Goal: Task Accomplishment & Management: Complete application form

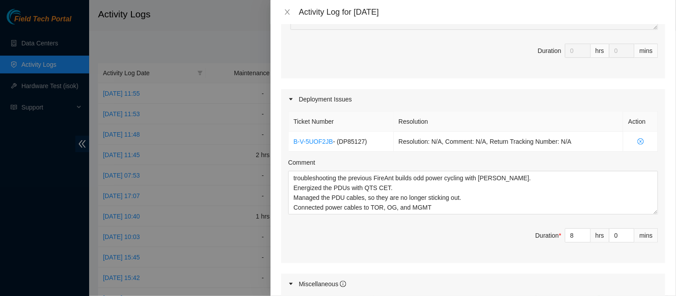
scroll to position [242, 0]
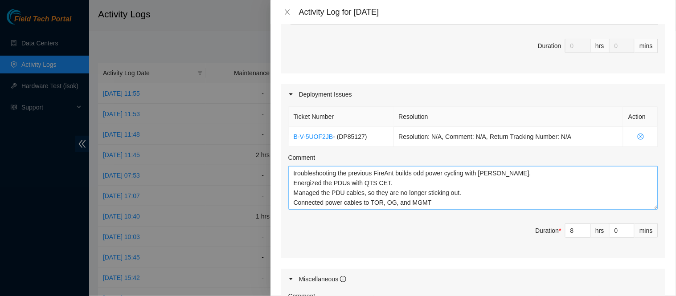
click at [459, 204] on textarea "troubleshooting the previous FireAnt builds odd power cycling with [PERSON_NAME…" at bounding box center [473, 188] width 370 height 44
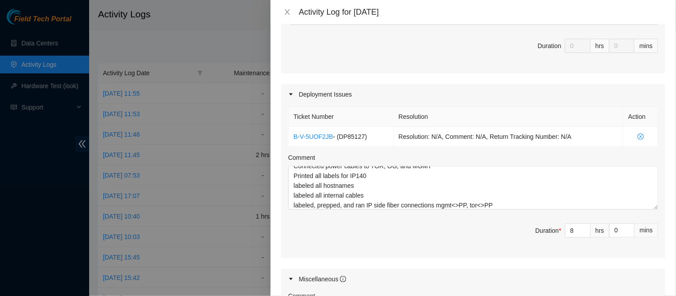
scroll to position [437, 0]
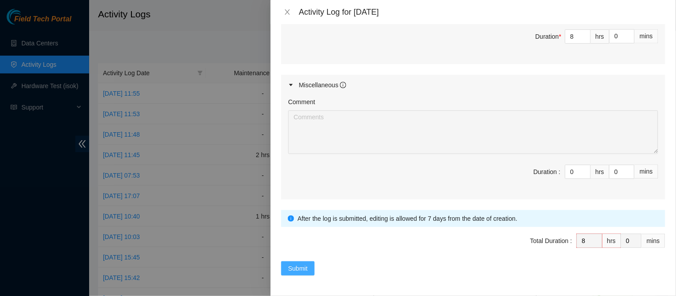
type textarea "troubleshooting the previous FireAnt builds odd power cycling with [PERSON_NAME…"
click at [306, 268] on span "Submit" at bounding box center [298, 269] width 20 height 10
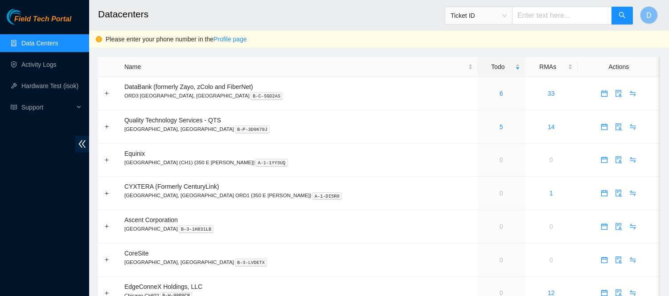
click at [377, 4] on h2 "Datacenters" at bounding box center [326, 14] width 456 height 29
click at [57, 66] on link "Activity Logs" at bounding box center [38, 64] width 35 height 7
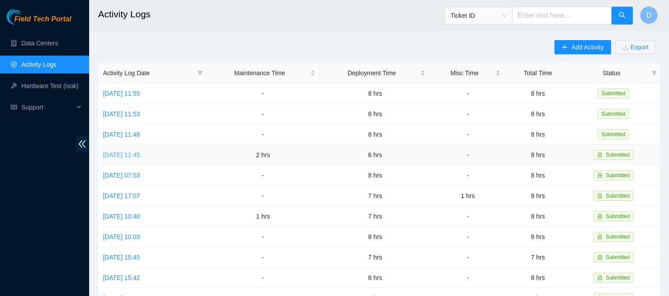
click at [140, 154] on link "[DATE] 11:45" at bounding box center [121, 154] width 37 height 7
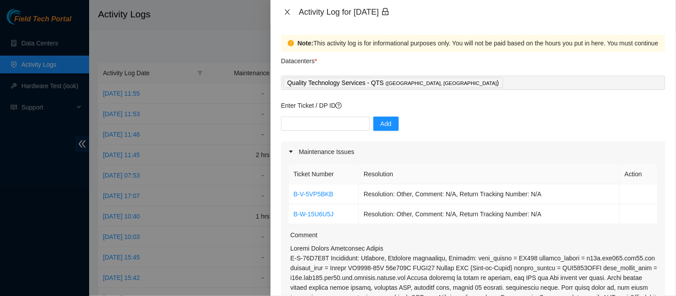
click at [287, 12] on icon "close" at bounding box center [287, 11] width 5 height 5
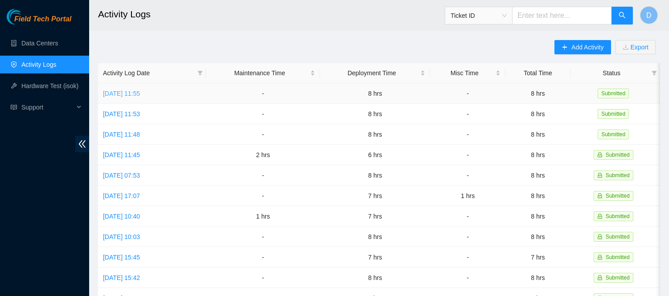
click at [140, 94] on link "[DATE] 11:55" at bounding box center [121, 93] width 37 height 7
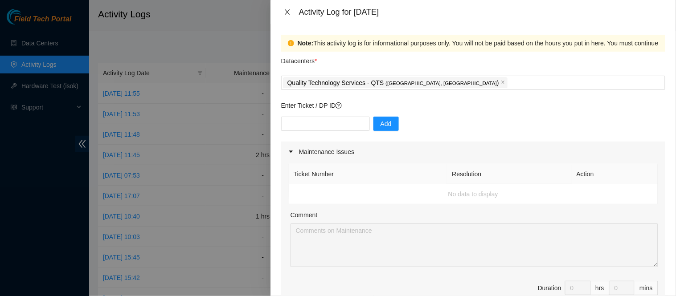
click at [287, 10] on icon "close" at bounding box center [287, 11] width 7 height 7
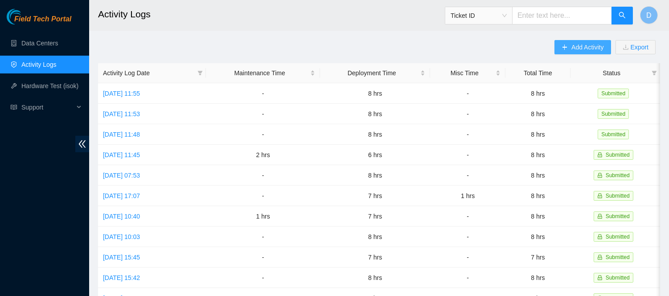
click at [585, 46] on span "Add Activity" at bounding box center [587, 47] width 32 height 10
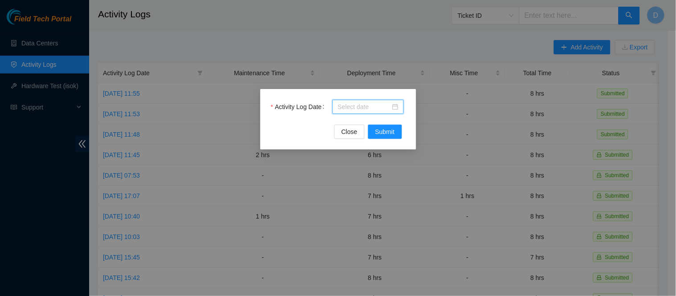
click at [366, 109] on input "Activity Log Date" at bounding box center [364, 107] width 53 height 10
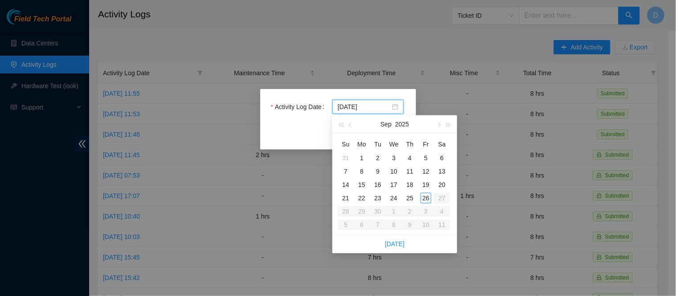
type input "2025-09-18"
type input "2025-09-26"
click at [424, 196] on div "26" at bounding box center [426, 198] width 11 height 11
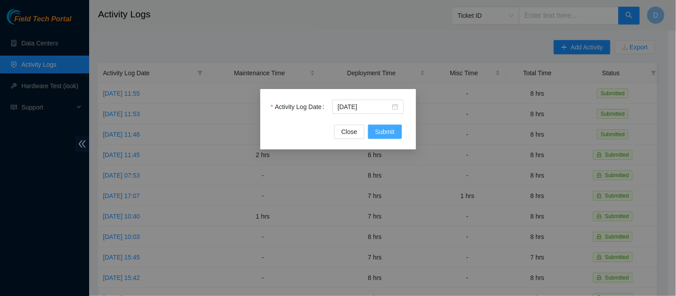
click at [385, 135] on span "Submit" at bounding box center [385, 132] width 20 height 10
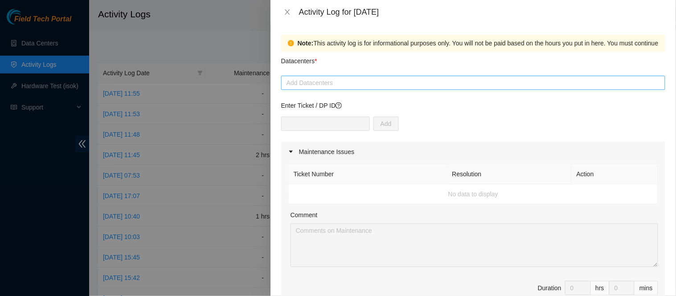
click at [382, 82] on div at bounding box center [473, 83] width 380 height 11
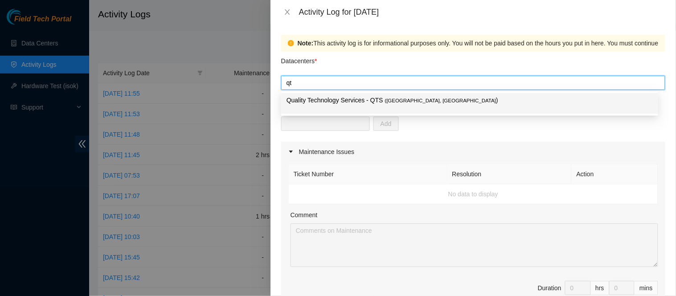
type input "qts"
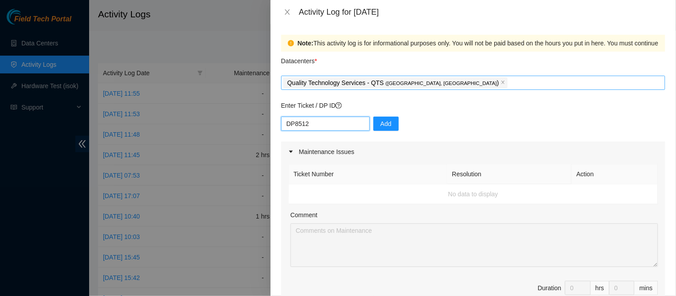
type input "DP85127"
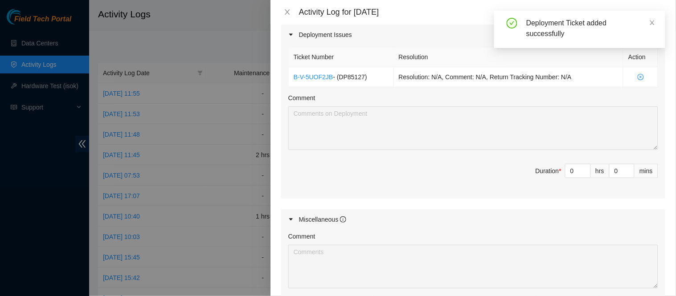
scroll to position [298, 0]
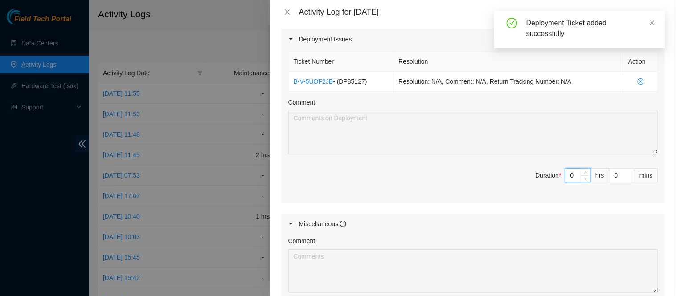
click at [571, 181] on input "0" at bounding box center [577, 175] width 25 height 13
type input "8"
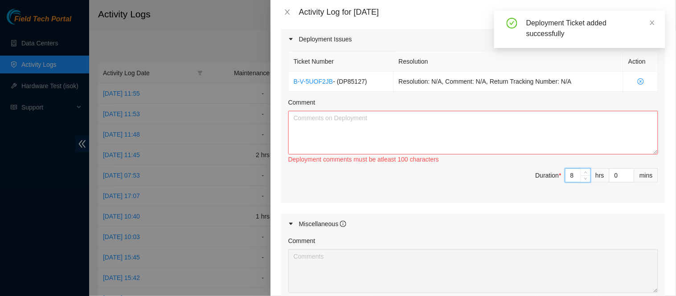
type input "8"
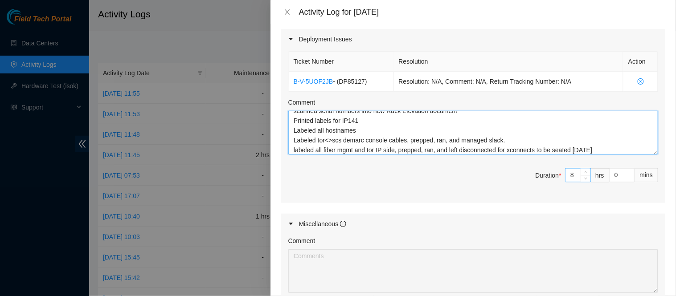
scroll to position [37, 0]
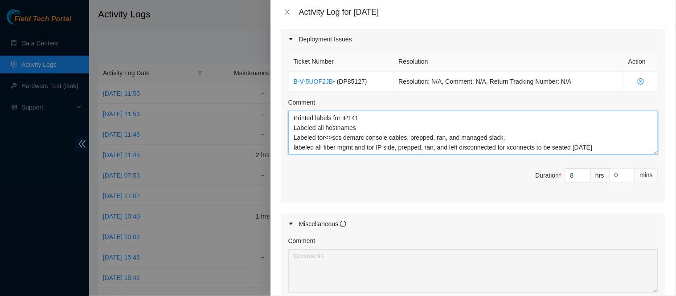
type textarea "Confirmed PDUs are energized, and connected tor routers, opengear, and mgmt swi…"
click at [621, 139] on textarea "Confirmed PDUs are energized, and connected tor routers, opengear, and mgmt swi…" at bounding box center [473, 133] width 370 height 44
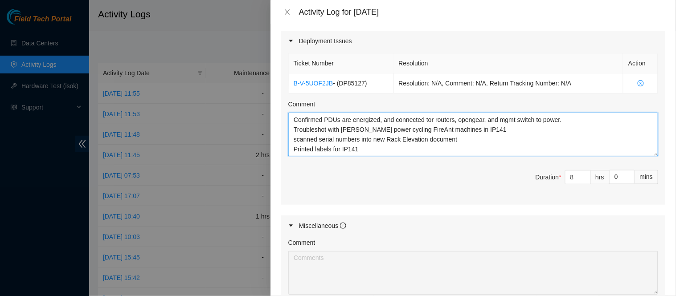
scroll to position [49, 0]
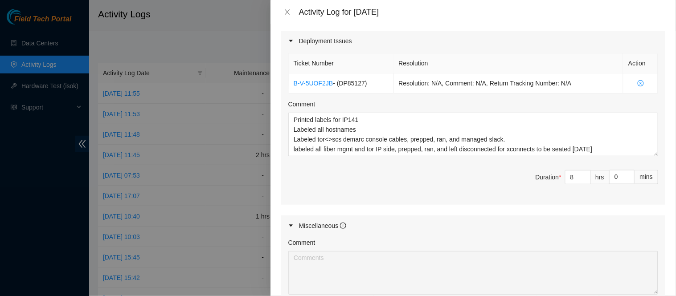
click at [452, 200] on div "Ticket Number Resolution Action B-V-5UOF2JB - ( DP85127 ) Resolution: N/A, Comm…" at bounding box center [473, 128] width 384 height 154
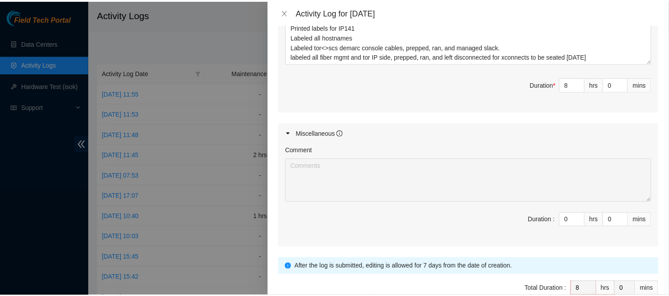
scroll to position [437, 0]
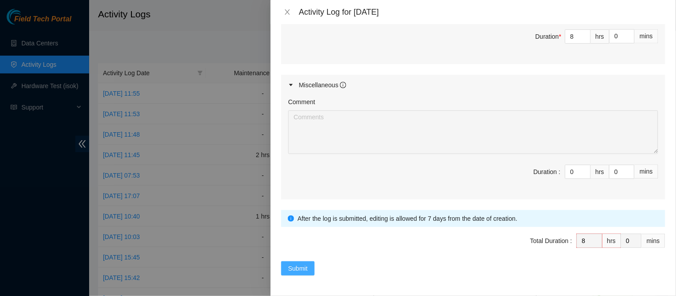
click at [299, 266] on span "Submit" at bounding box center [298, 269] width 20 height 10
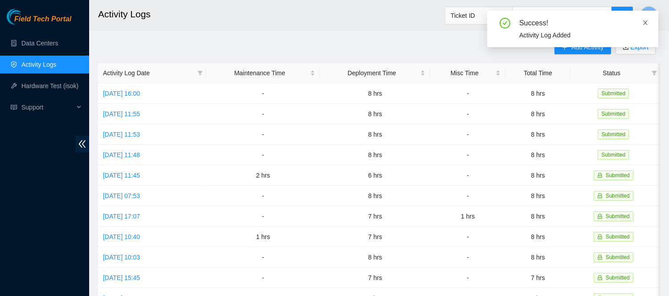
click at [645, 25] on icon "close" at bounding box center [645, 23] width 6 height 6
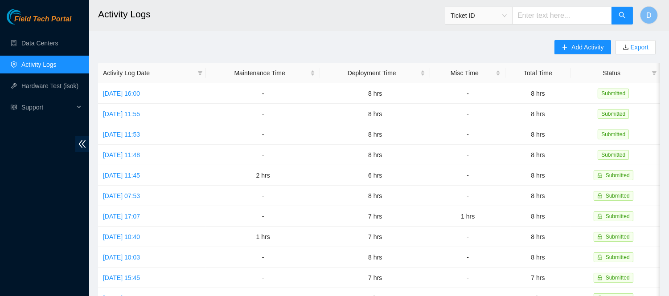
click at [350, 39] on main "Activity Logs Ticket ID D Add Activity Export Activity Log Date Maintenance Tim…" at bounding box center [379, 265] width 580 height 531
